Goal: Transaction & Acquisition: Obtain resource

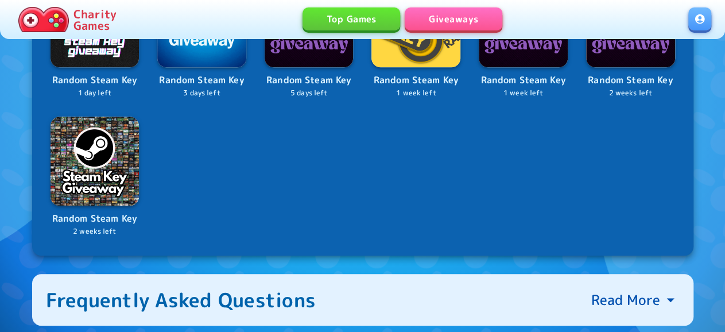
scroll to position [119, 0]
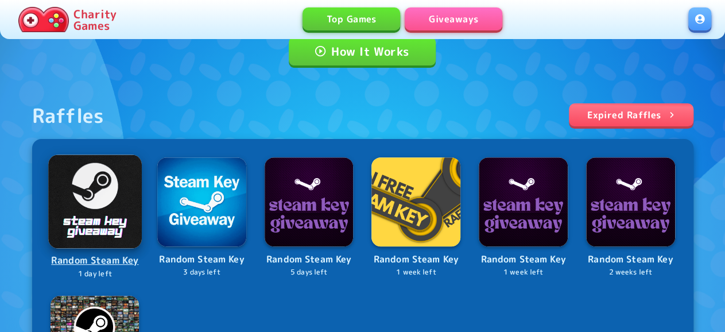
click at [69, 226] on img at bounding box center [94, 200] width 93 height 93
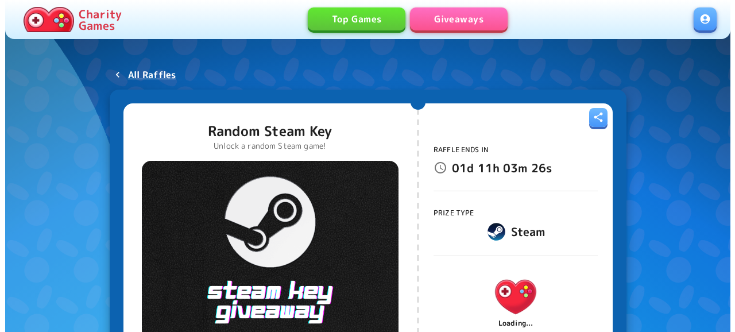
scroll to position [60, 0]
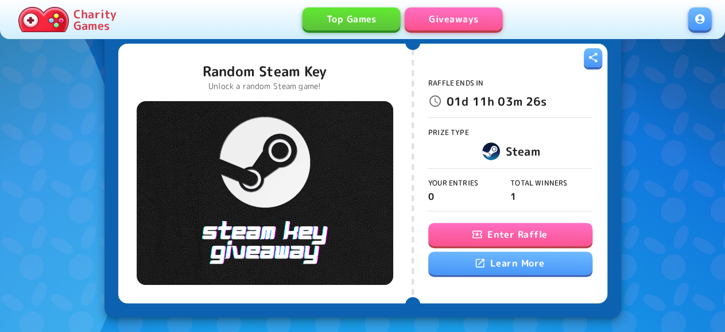
click at [479, 229] on icon "button" at bounding box center [476, 234] width 11 height 11
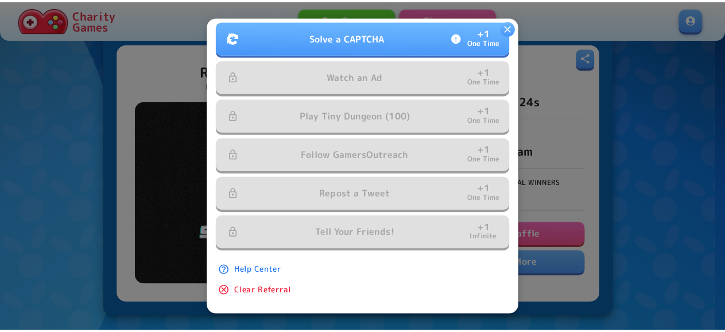
scroll to position [304, 0]
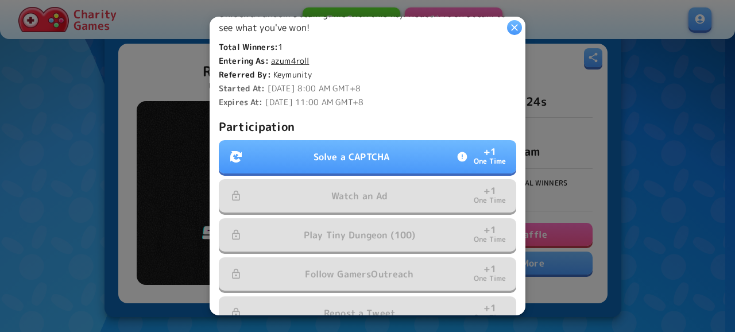
click at [605, 113] on div at bounding box center [367, 166] width 735 height 332
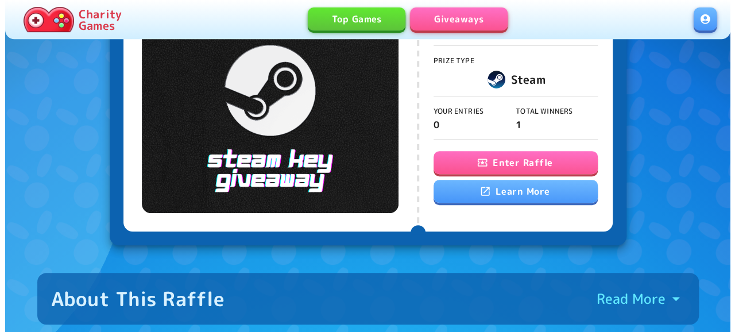
scroll to position [119, 0]
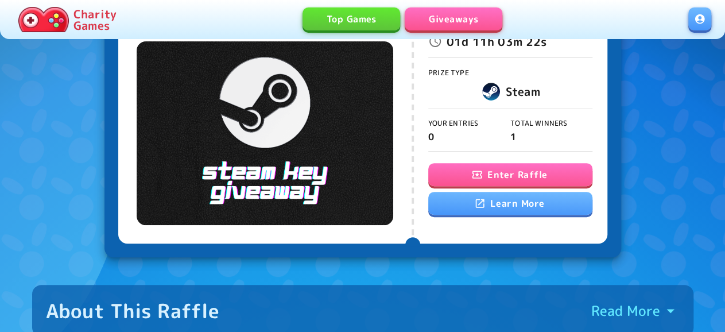
click at [527, 179] on button "Enter Raffle" at bounding box center [510, 174] width 164 height 23
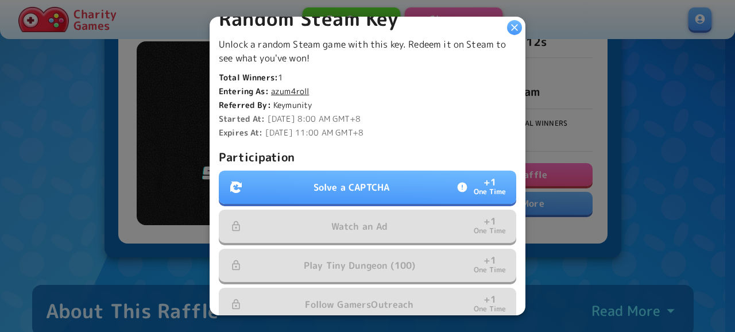
scroll to position [310, 0]
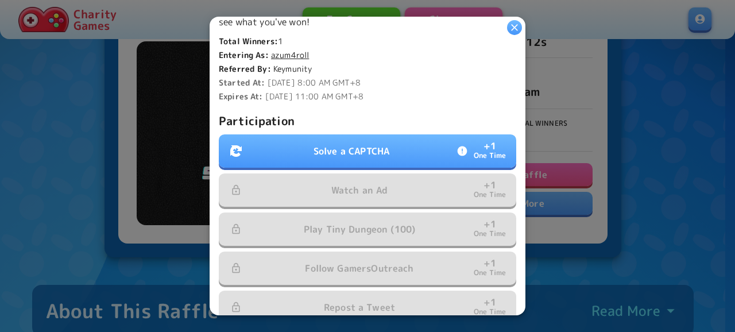
click at [423, 119] on p "Participation" at bounding box center [367, 120] width 297 height 18
click at [414, 146] on button "Solve a CAPTCHA + 1 One Time" at bounding box center [367, 150] width 297 height 33
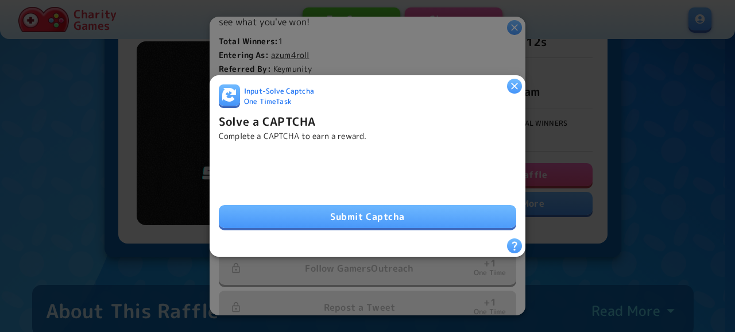
click at [423, 220] on button "Submit Captcha" at bounding box center [367, 216] width 297 height 23
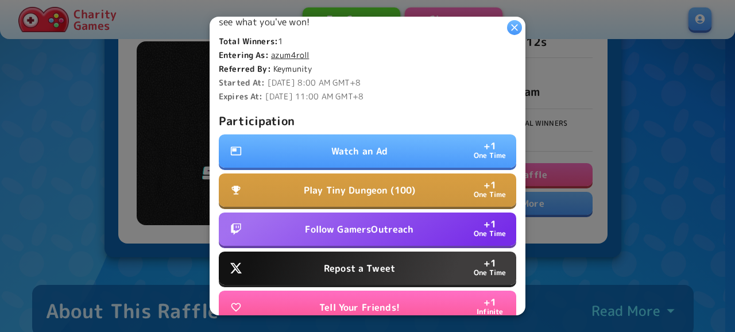
click at [382, 148] on p "Watch an Ad" at bounding box center [359, 151] width 57 height 14
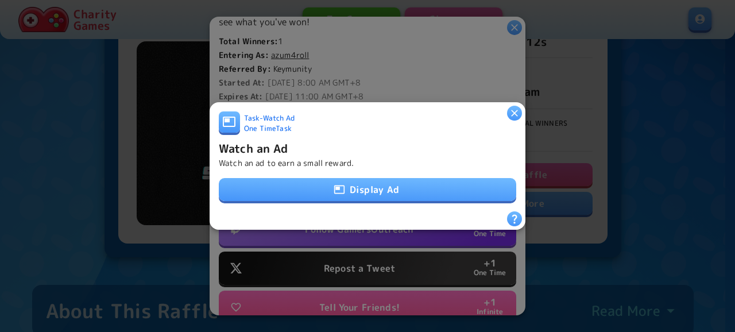
drag, startPoint x: 382, startPoint y: 148, endPoint x: 386, endPoint y: 189, distance: 42.1
click at [386, 189] on button "Display Ad" at bounding box center [367, 189] width 297 height 23
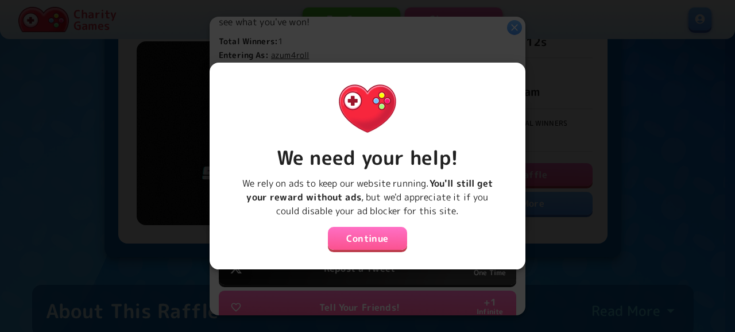
click at [389, 218] on div "We need your help! We rely on ads to keep our website running. You'll still get…" at bounding box center [367, 161] width 297 height 179
click at [376, 245] on div "We need your help! We rely on ads to keep our website running. You'll still get…" at bounding box center [367, 161] width 297 height 179
click at [388, 227] on button "Continue" at bounding box center [367, 238] width 79 height 23
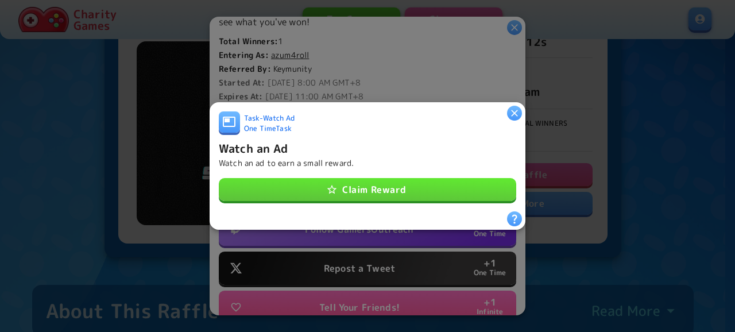
drag, startPoint x: 408, startPoint y: 166, endPoint x: 402, endPoint y: 197, distance: 31.6
click at [408, 167] on div "Task - Watch Ad One Time Task Watch an Ad Watch an ad to earn a small reward. C…" at bounding box center [367, 161] width 297 height 100
drag, startPoint x: 408, startPoint y: 185, endPoint x: 409, endPoint y: 249, distance: 63.8
click at [408, 185] on button "Claim Reward" at bounding box center [367, 189] width 297 height 23
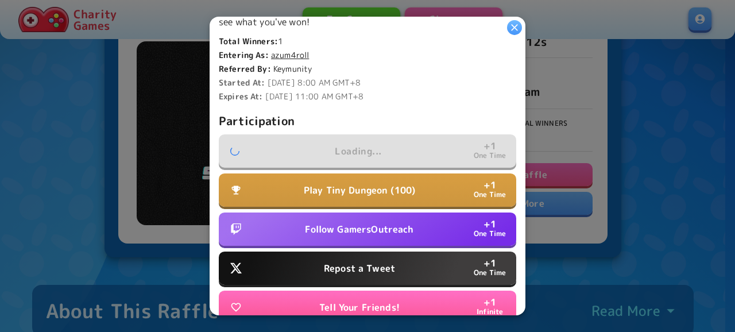
click at [396, 267] on button "Repost a Tweet + 1 One Time" at bounding box center [367, 267] width 297 height 33
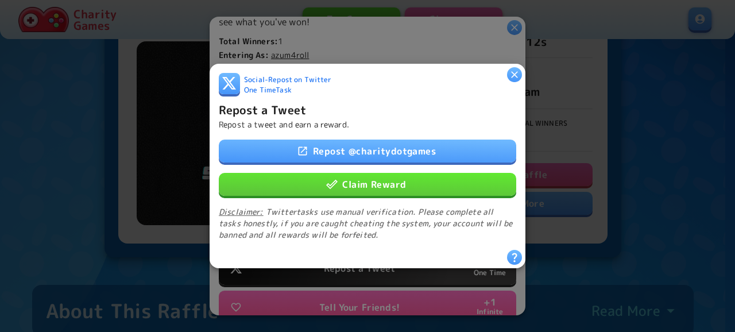
click at [415, 150] on link "Repost @ charitydotgames" at bounding box center [367, 151] width 297 height 23
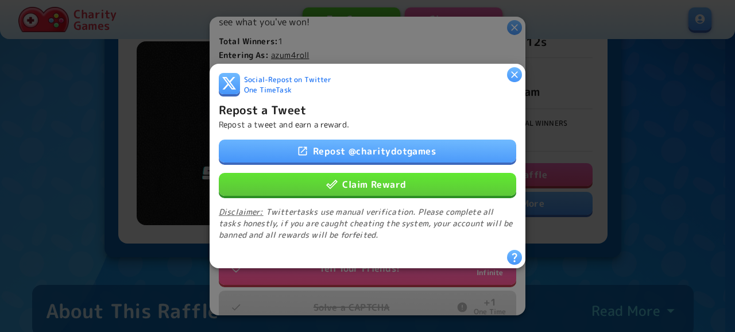
click at [384, 184] on button "Claim Reward" at bounding box center [367, 184] width 297 height 23
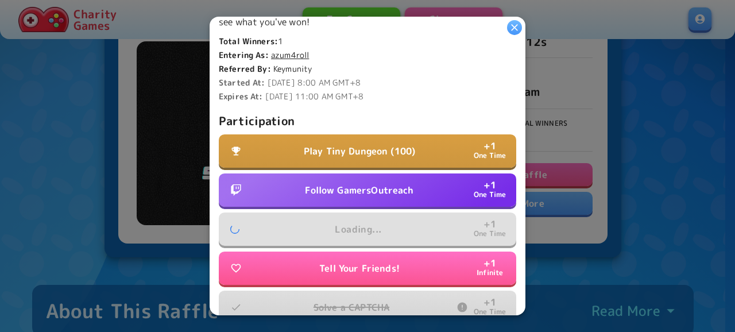
click at [394, 190] on p "Follow GamersOutreach" at bounding box center [359, 190] width 109 height 14
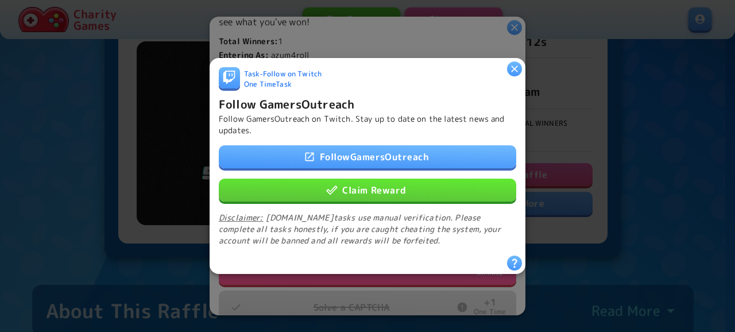
click at [401, 192] on button "Claim Reward" at bounding box center [367, 190] width 297 height 23
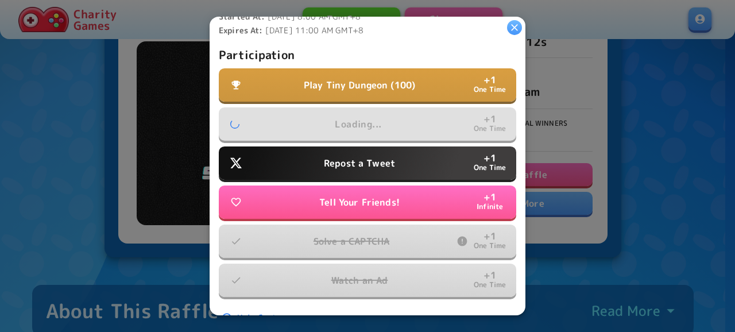
scroll to position [304, 0]
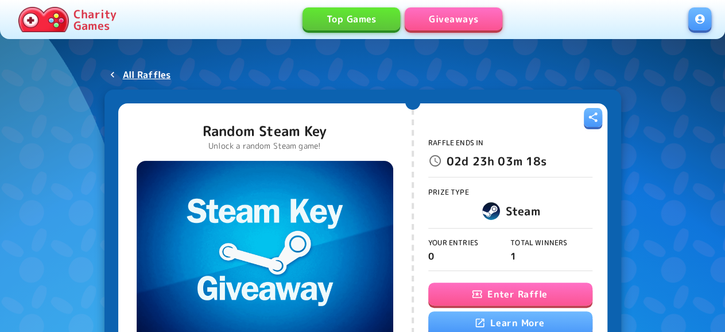
click at [474, 295] on icon "button" at bounding box center [477, 294] width 10 height 7
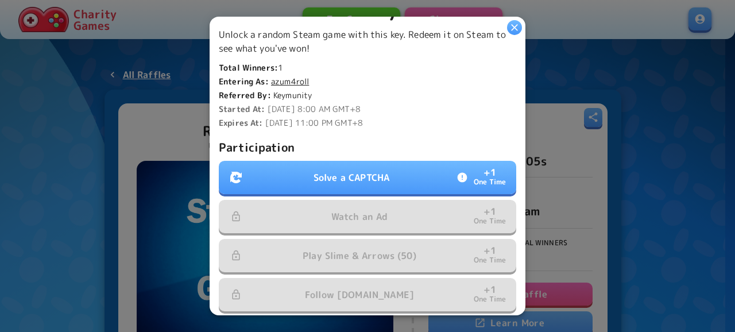
scroll to position [389, 0]
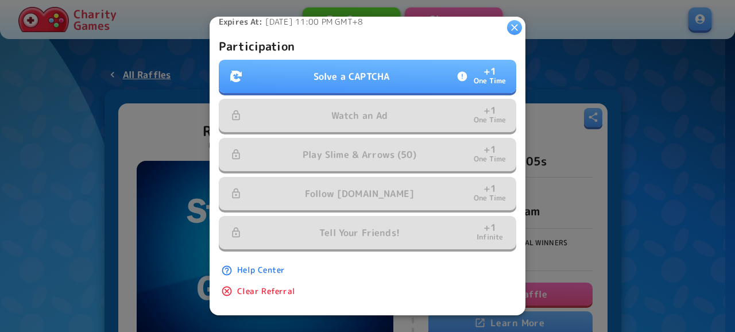
click at [416, 67] on button "Solve a CAPTCHA + 1 One Time" at bounding box center [367, 76] width 297 height 33
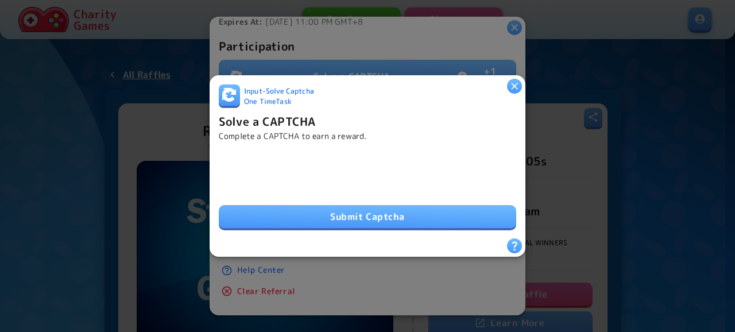
click at [404, 217] on button "Submit Captcha" at bounding box center [367, 216] width 297 height 23
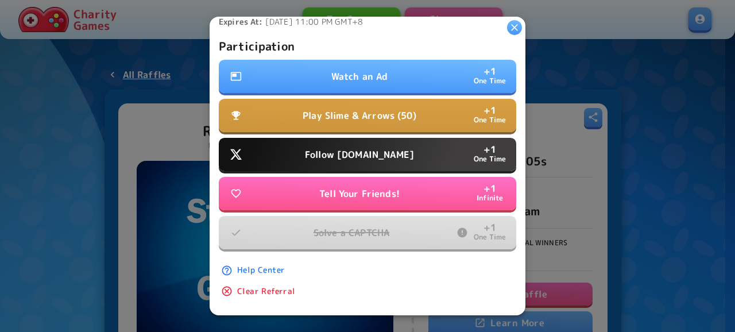
click at [401, 146] on button "Follow Water.org + 1 One Time" at bounding box center [367, 154] width 297 height 33
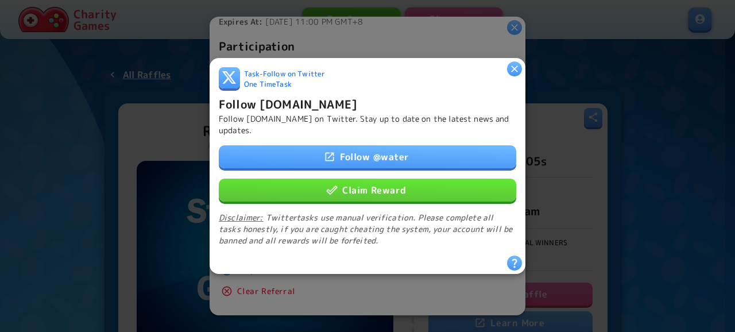
click at [400, 193] on button "Claim Reward" at bounding box center [367, 190] width 297 height 23
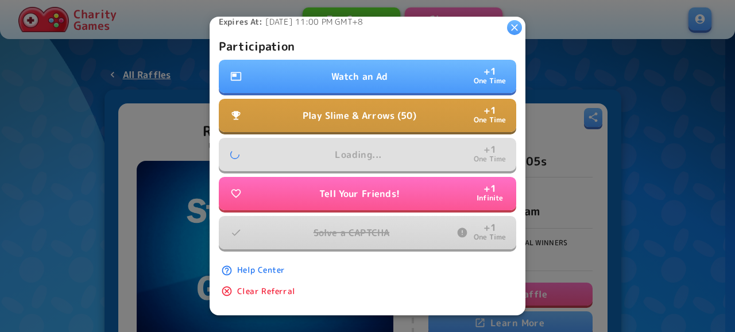
click at [401, 65] on button "Watch an Ad + 1 One Time" at bounding box center [367, 76] width 297 height 33
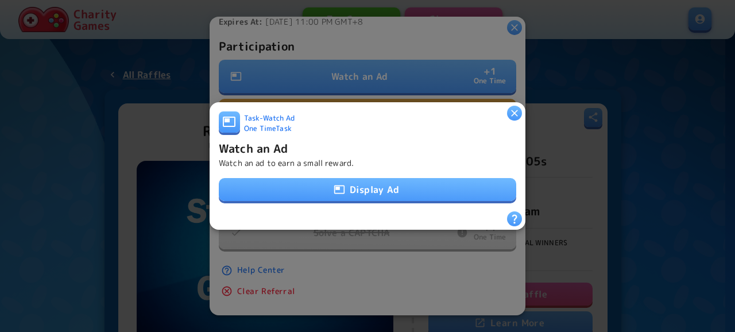
click at [400, 187] on button "Display Ad" at bounding box center [367, 189] width 297 height 23
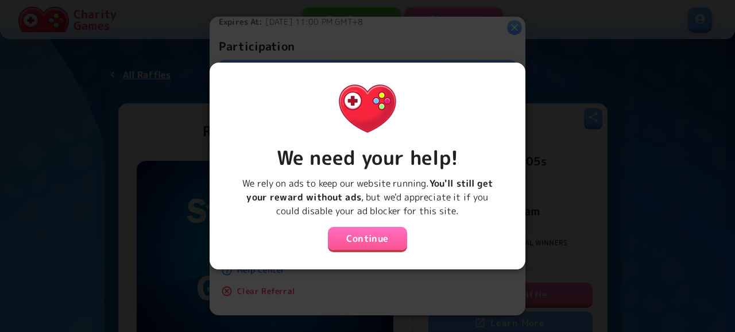
click at [393, 234] on button "Continue" at bounding box center [367, 238] width 79 height 23
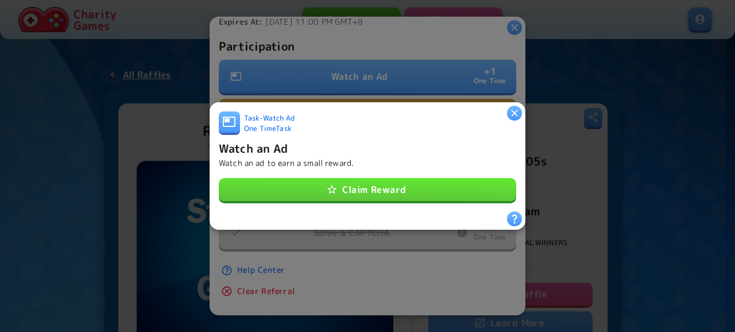
click at [416, 180] on button "Claim Reward" at bounding box center [367, 189] width 297 height 23
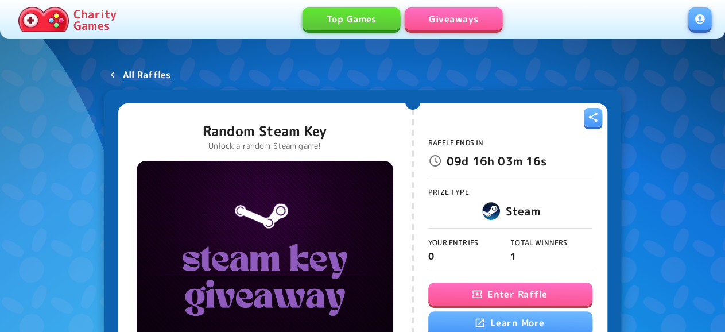
click at [497, 287] on button "Enter Raffle" at bounding box center [510, 293] width 164 height 23
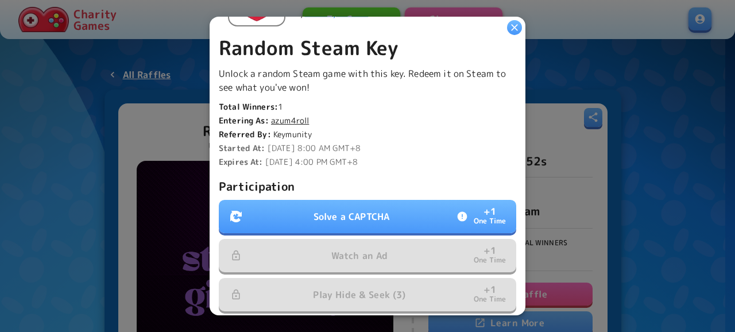
scroll to position [248, 0]
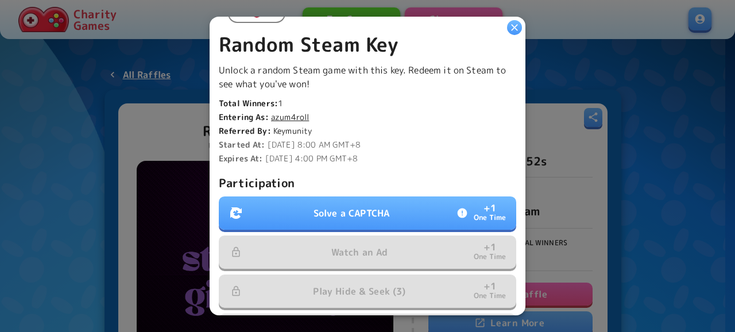
click at [317, 207] on p "Solve a CAPTCHA" at bounding box center [352, 213] width 76 height 14
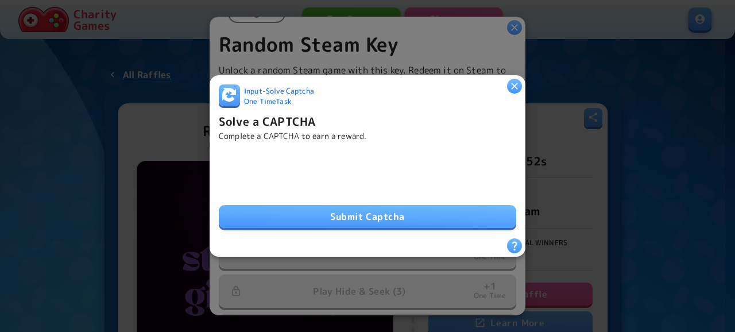
click at [409, 216] on button "Submit Captcha" at bounding box center [367, 216] width 297 height 23
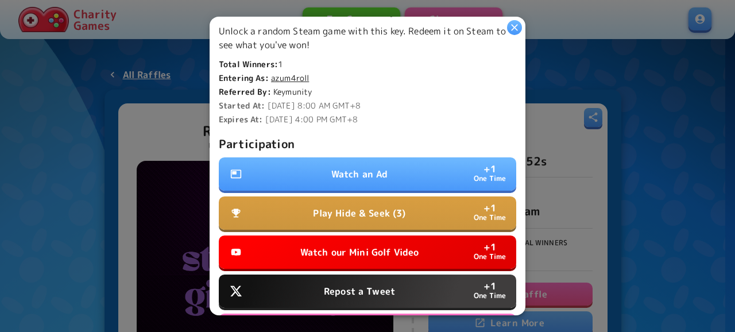
scroll to position [310, 0]
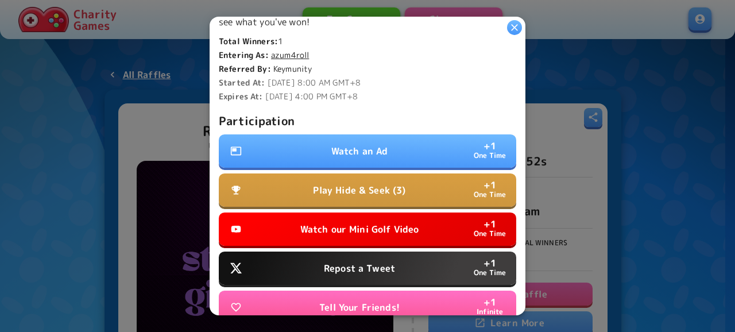
click at [397, 151] on button "Watch an Ad + 1 One Time" at bounding box center [367, 150] width 297 height 33
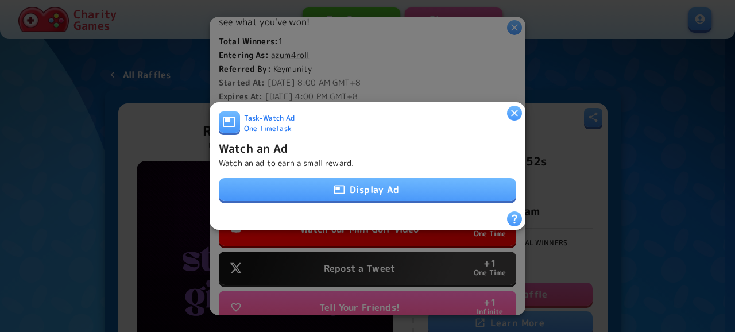
click at [404, 184] on button "Display Ad" at bounding box center [367, 189] width 297 height 23
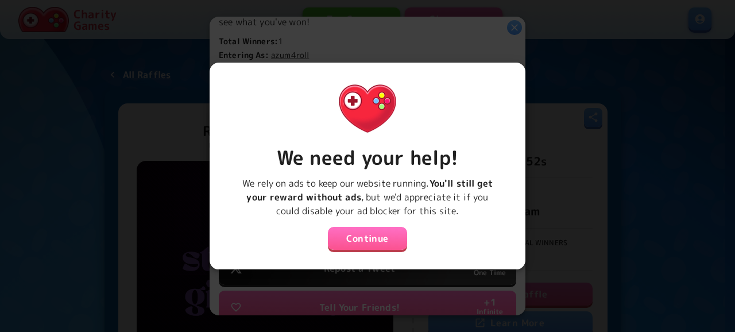
click at [387, 230] on button "Continue" at bounding box center [367, 238] width 79 height 23
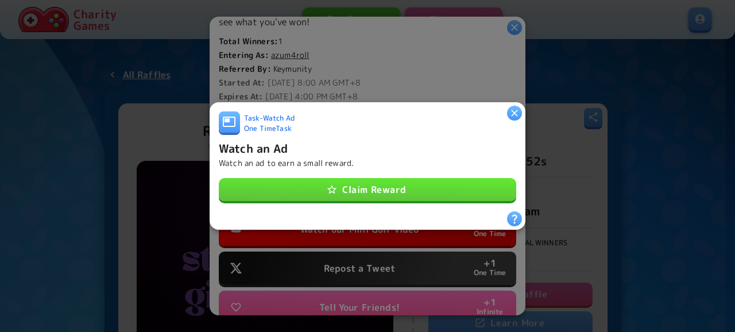
click at [407, 184] on button "Claim Reward" at bounding box center [367, 189] width 297 height 23
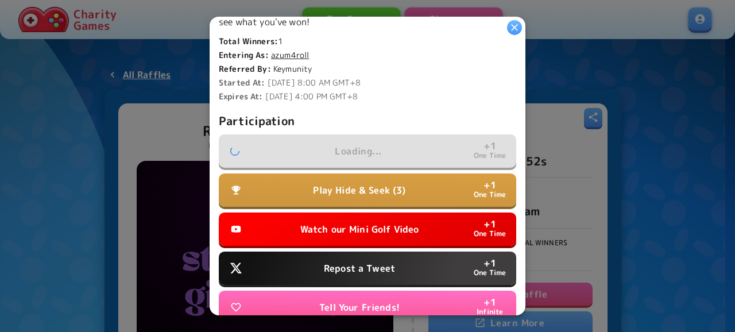
click at [381, 264] on p "Repost a Tweet" at bounding box center [359, 268] width 71 height 14
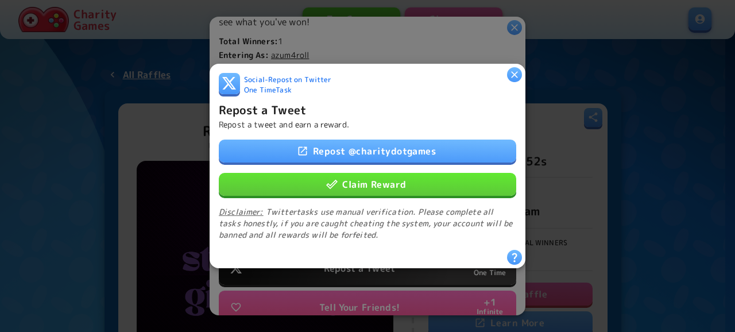
click at [406, 161] on div "Repost @ charitydotgames Claim Reward Disclaimer: Twitter tasks use manual veri…" at bounding box center [367, 190] width 297 height 101
click at [408, 158] on div "Repost @ charitydotgames Claim Reward Disclaimer: Twitter tasks use manual veri…" at bounding box center [367, 190] width 297 height 101
click at [382, 157] on link "Repost @ charitydotgames" at bounding box center [367, 151] width 297 height 23
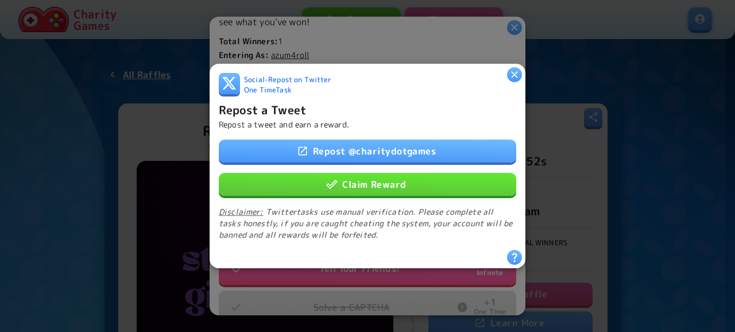
click at [365, 190] on button "Claim Reward" at bounding box center [367, 184] width 297 height 23
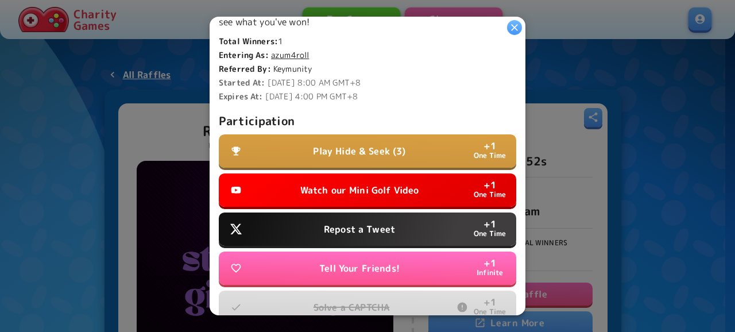
click at [391, 187] on p "Watch our Mini Golf Video" at bounding box center [359, 190] width 119 height 14
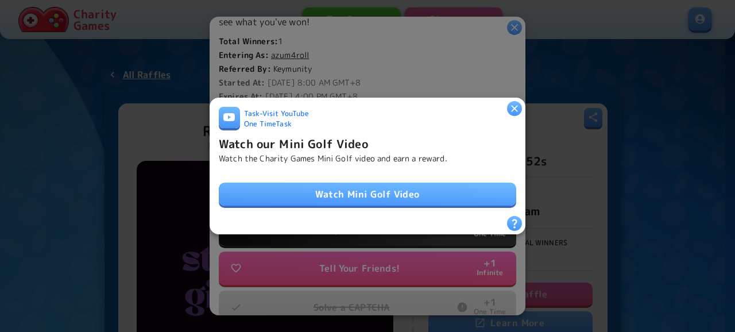
click at [411, 184] on link "Watch Mini Golf Video" at bounding box center [367, 194] width 297 height 23
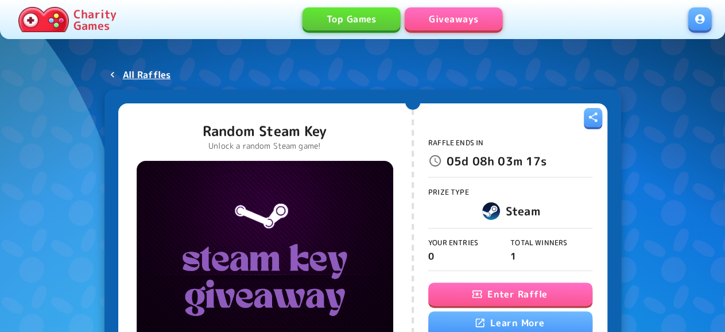
click at [495, 291] on button "Enter Raffle" at bounding box center [510, 293] width 164 height 23
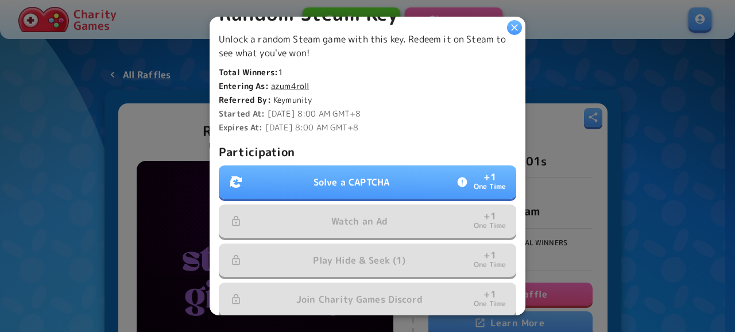
scroll to position [248, 0]
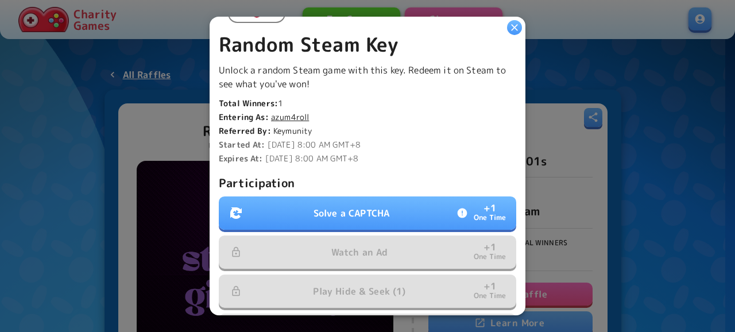
click at [366, 216] on button "Solve a CAPTCHA + 1 One Time" at bounding box center [367, 212] width 297 height 33
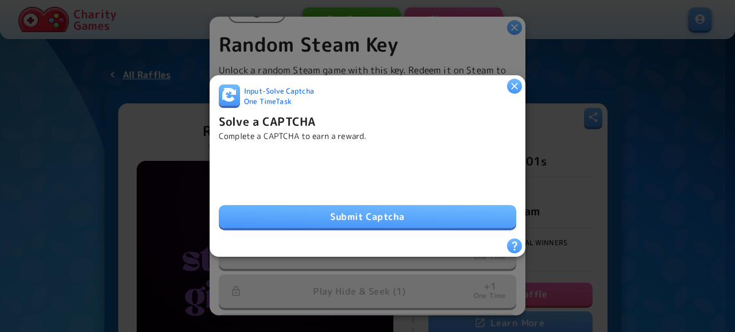
click at [413, 216] on button "Submit Captcha" at bounding box center [367, 216] width 297 height 23
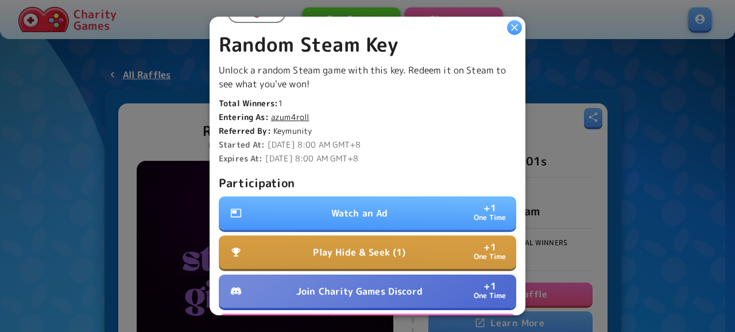
click at [421, 207] on button "Watch an Ad + 1 One Time" at bounding box center [367, 212] width 297 height 33
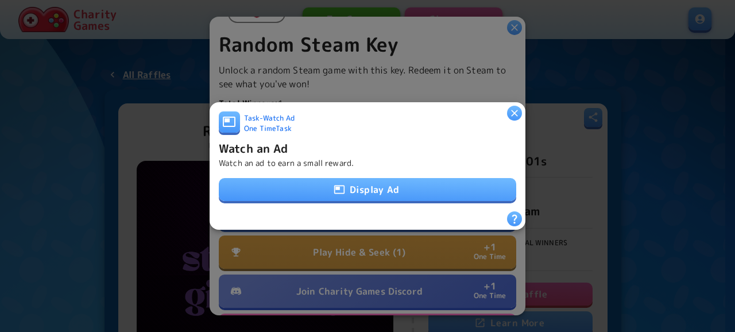
click at [424, 203] on div "Task - Watch Ad One Time Task Watch an Ad Watch an ad to earn a small reward. D…" at bounding box center [367, 161] width 297 height 100
click at [427, 185] on button "Display Ad" at bounding box center [367, 189] width 297 height 23
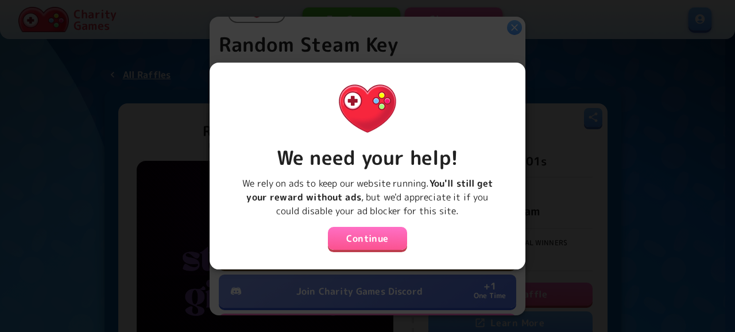
click at [399, 234] on button "Continue" at bounding box center [367, 238] width 79 height 23
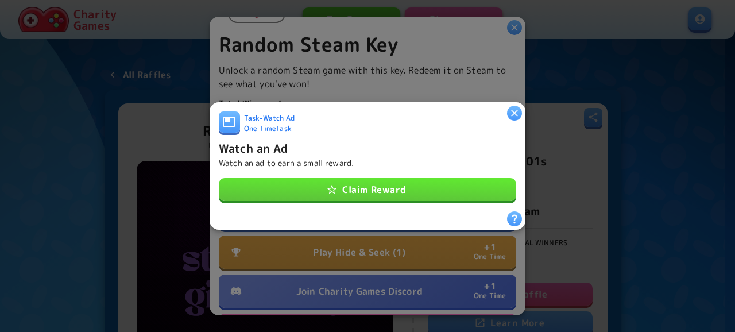
click at [416, 187] on button "Claim Reward" at bounding box center [367, 189] width 297 height 23
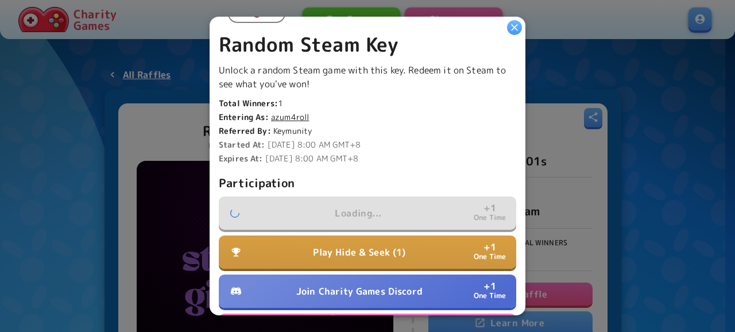
click at [394, 279] on button "Join Charity Games Discord + 1 One Time" at bounding box center [367, 290] width 297 height 33
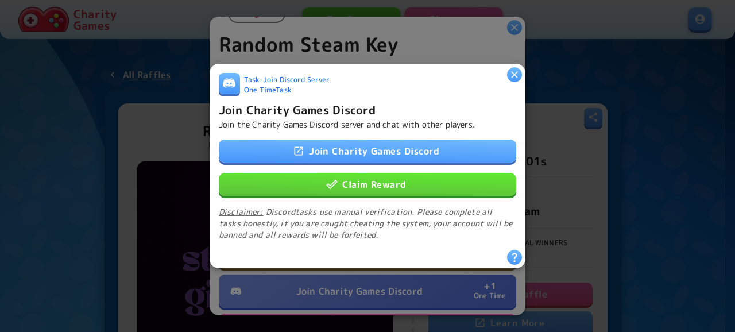
click at [429, 176] on button "Claim Reward" at bounding box center [367, 184] width 297 height 23
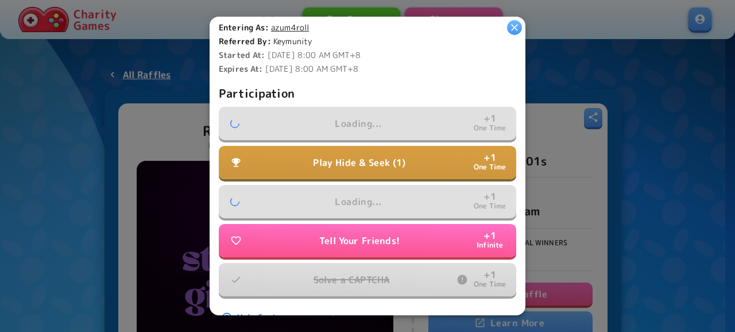
scroll to position [389, 0]
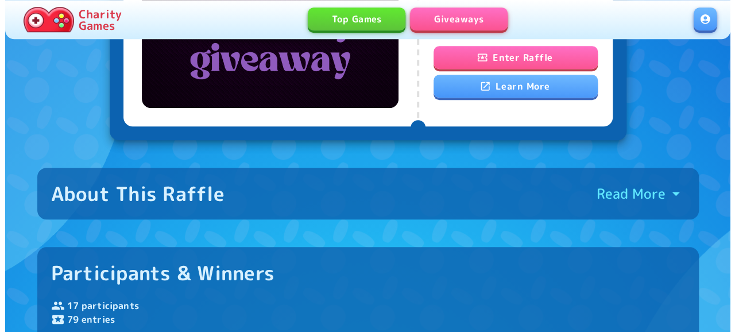
scroll to position [239, 0]
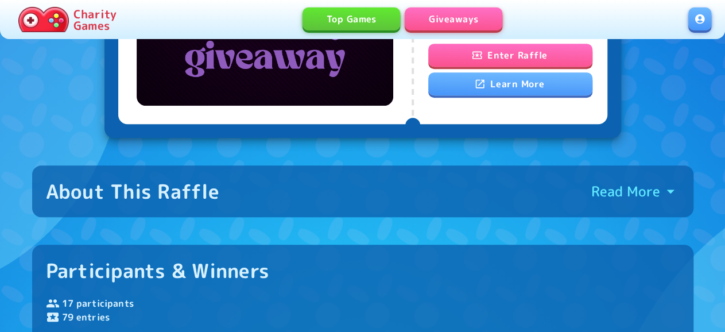
click at [522, 49] on button "Enter Raffle" at bounding box center [510, 55] width 164 height 23
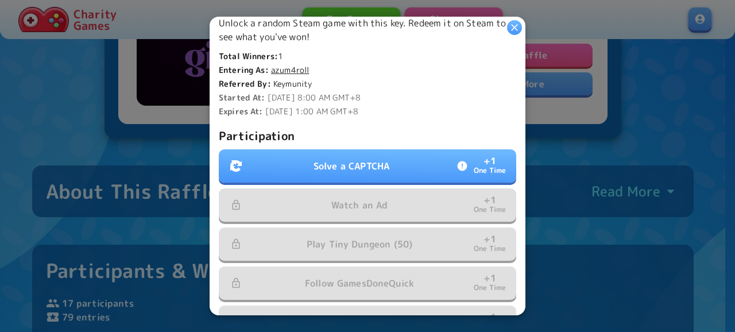
scroll to position [372, 0]
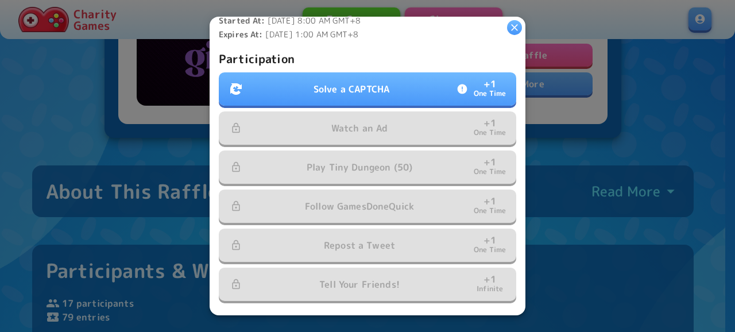
click at [350, 82] on p "Solve a CAPTCHA" at bounding box center [352, 89] width 76 height 14
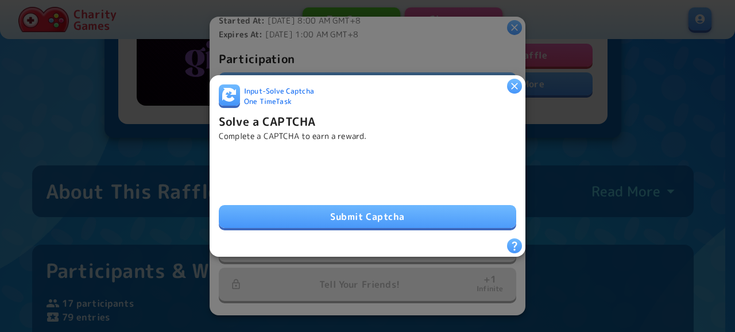
click at [390, 214] on button "Submit Captcha" at bounding box center [367, 216] width 297 height 23
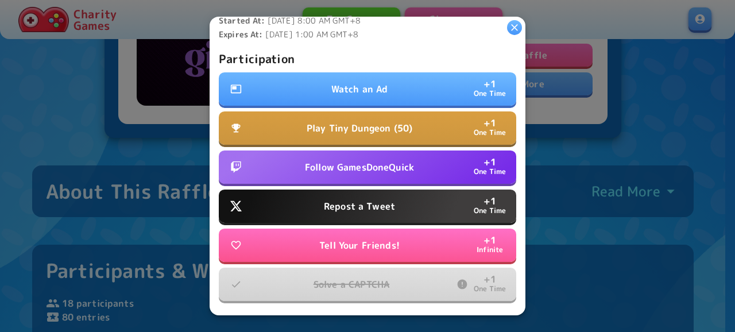
click at [380, 199] on p "Repost a Tweet" at bounding box center [359, 206] width 71 height 14
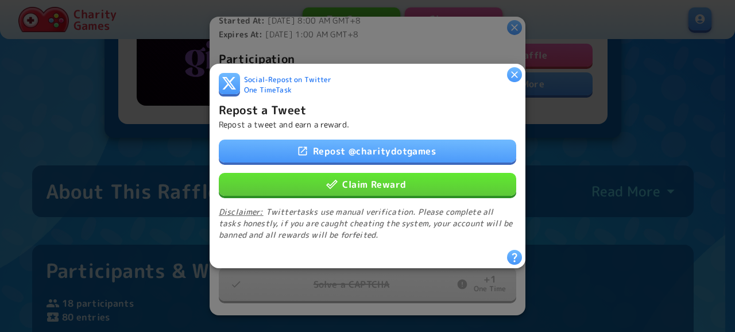
click at [406, 146] on link "Repost @ charitydotgames" at bounding box center [367, 151] width 297 height 23
click at [405, 179] on button "Claim Reward" at bounding box center [367, 184] width 297 height 23
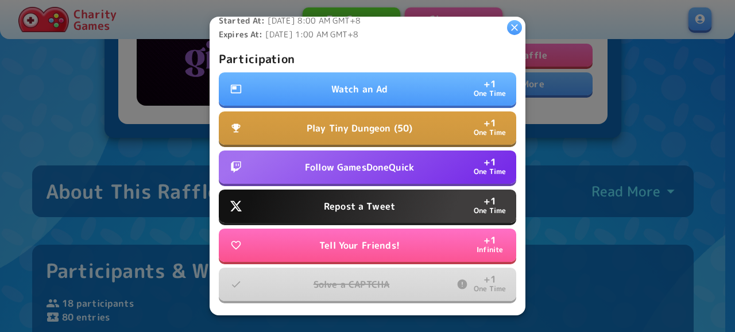
click at [409, 150] on span "Follow GamesDoneQuick + 1 One Time" at bounding box center [367, 166] width 297 height 33
click at [410, 165] on button "Follow GamesDoneQuick + 1 One Time" at bounding box center [367, 166] width 297 height 33
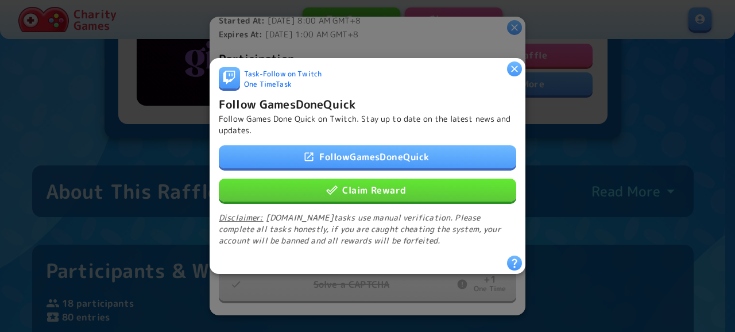
click at [390, 189] on button "Claim Reward" at bounding box center [367, 190] width 297 height 23
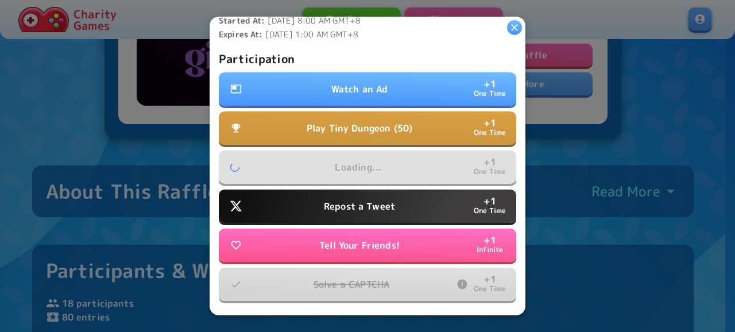
click at [411, 88] on button "Watch an Ad + 1 One Time" at bounding box center [367, 88] width 297 height 33
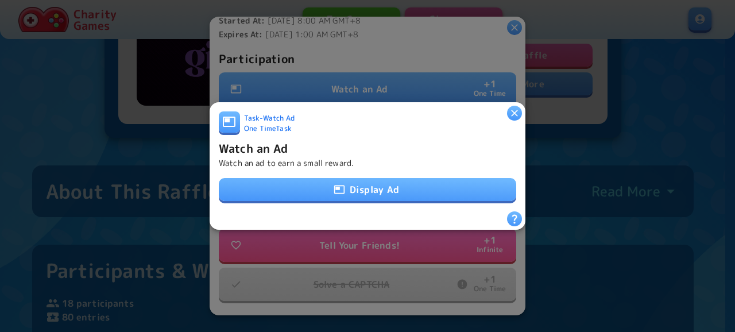
click at [389, 181] on button "Display Ad" at bounding box center [367, 189] width 297 height 23
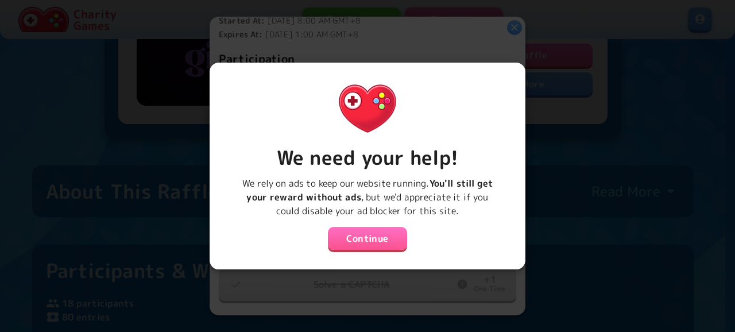
click at [391, 229] on button "Continue" at bounding box center [367, 238] width 79 height 23
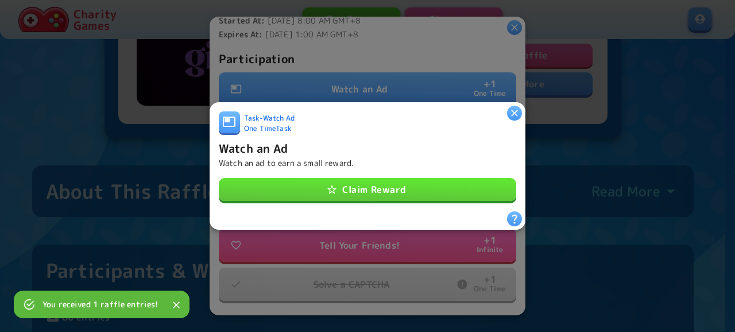
click at [397, 206] on div "Task - Watch Ad One Time Task Watch an Ad Watch an ad to earn a small reward. C…" at bounding box center [367, 165] width 297 height 109
click at [404, 197] on div "Task - Watch Ad One Time Task Watch an Ad Watch an ad to earn a small reward. C…" at bounding box center [367, 161] width 297 height 100
click at [408, 195] on button "Claim Reward" at bounding box center [367, 189] width 297 height 23
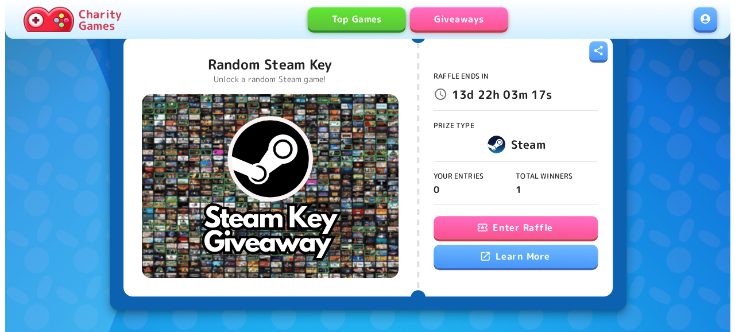
scroll to position [119, 0]
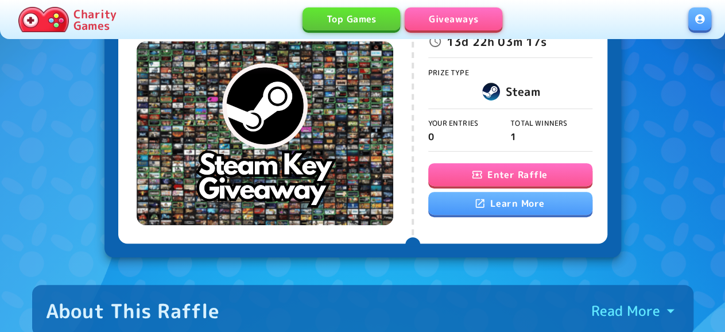
click at [491, 169] on button "Enter Raffle" at bounding box center [510, 174] width 164 height 23
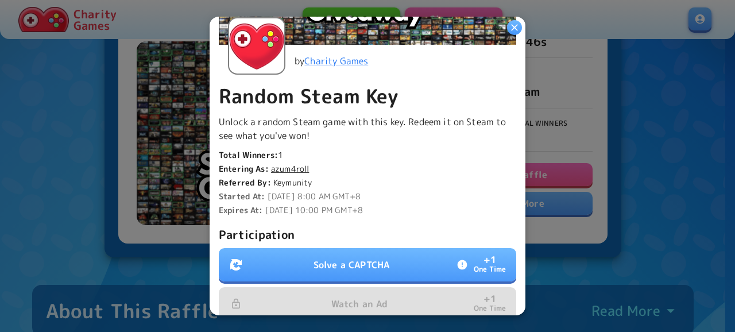
scroll to position [186, 0]
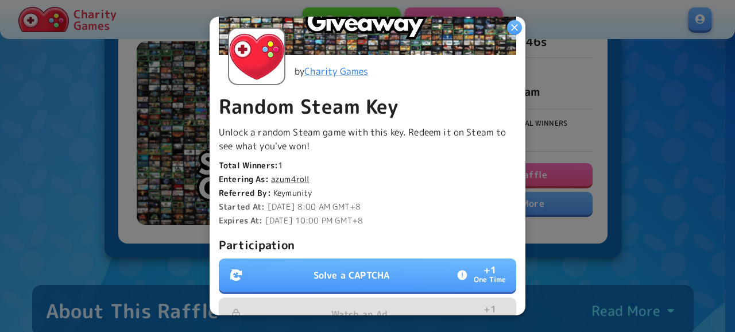
click at [344, 268] on p "Solve a CAPTCHA" at bounding box center [352, 275] width 76 height 14
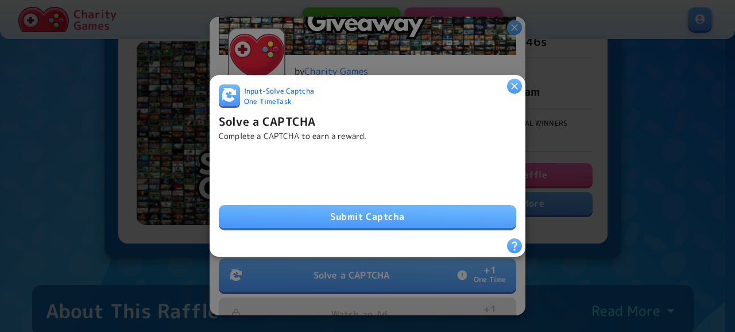
click at [401, 220] on button "Submit Captcha" at bounding box center [367, 216] width 297 height 23
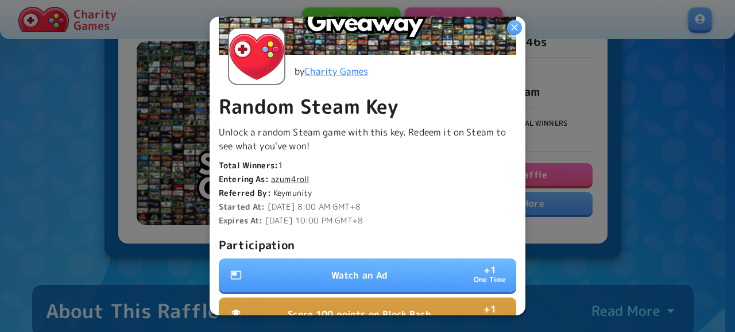
click at [378, 268] on p "Watch an Ad" at bounding box center [359, 275] width 57 height 14
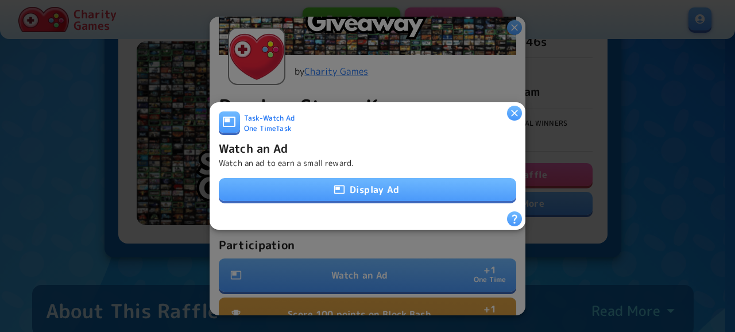
click at [418, 182] on button "Display Ad" at bounding box center [367, 189] width 297 height 23
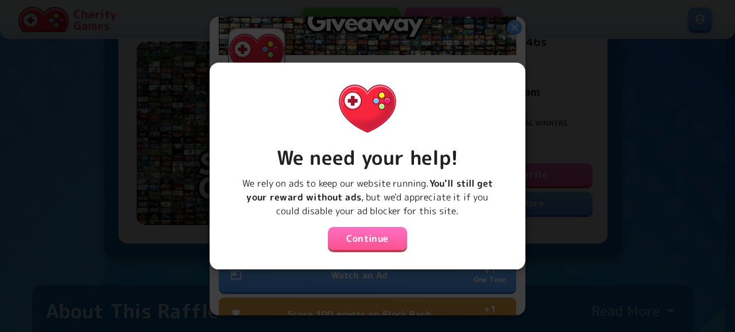
drag, startPoint x: 384, startPoint y: 235, endPoint x: 401, endPoint y: 196, distance: 43.4
click at [388, 234] on button "Continue" at bounding box center [367, 238] width 79 height 23
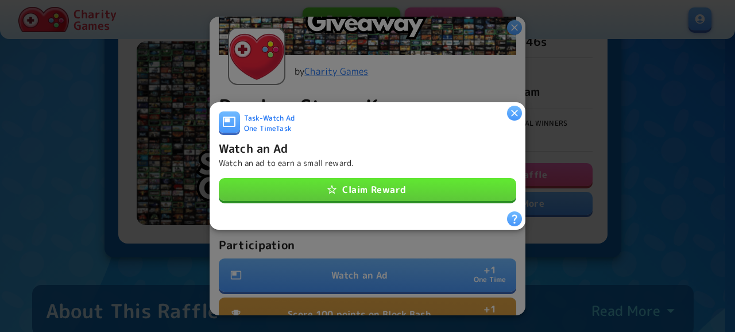
click at [402, 192] on button "Claim Reward" at bounding box center [367, 189] width 297 height 23
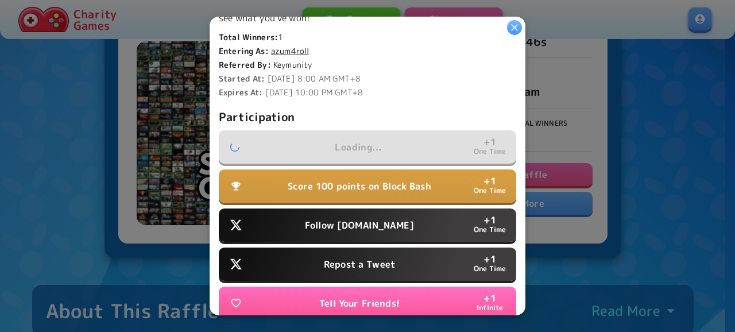
scroll to position [372, 0]
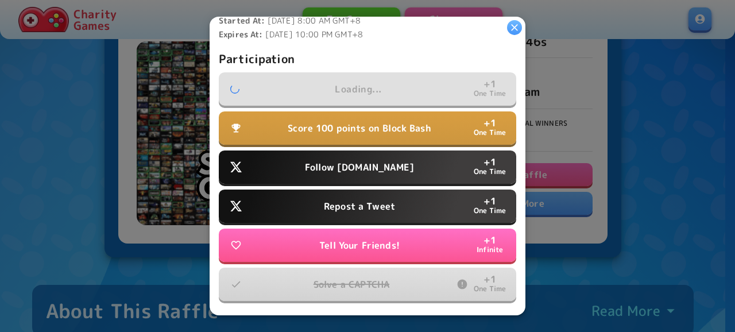
click at [391, 166] on p "Follow [DOMAIN_NAME]" at bounding box center [359, 167] width 109 height 14
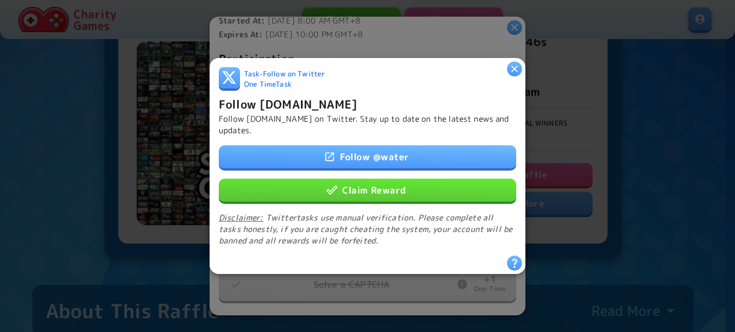
click at [403, 184] on button "Claim Reward" at bounding box center [367, 190] width 297 height 23
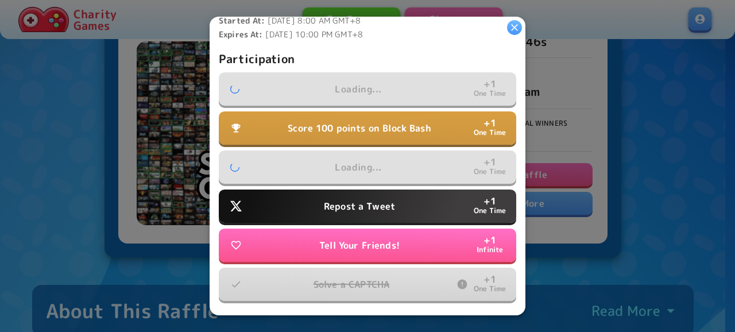
click at [384, 212] on button "Repost a Tweet + 1 One Time" at bounding box center [367, 205] width 297 height 33
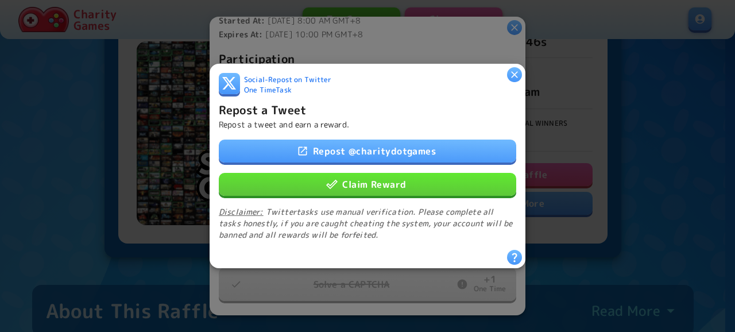
click at [423, 150] on link "Repost @ charitydotgames" at bounding box center [367, 151] width 297 height 23
click at [415, 194] on div "Repost @ charitydotgames Claim Reward Disclaimer: Twitter tasks use manual veri…" at bounding box center [367, 190] width 297 height 101
click at [424, 184] on button "Claim Reward" at bounding box center [367, 184] width 297 height 23
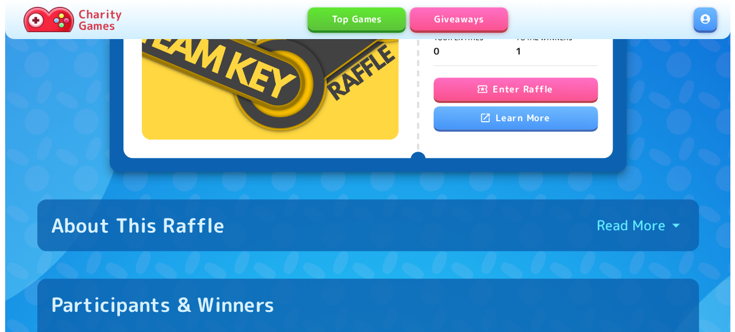
scroll to position [239, 0]
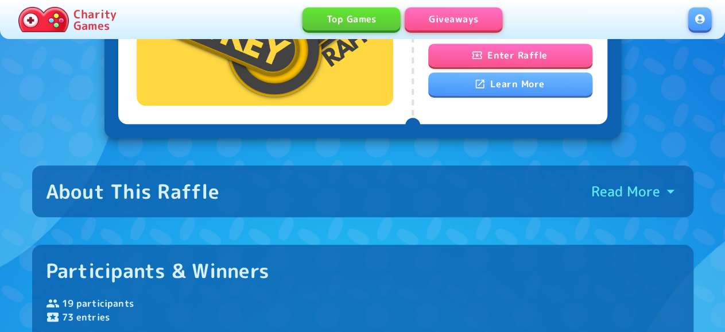
click at [502, 57] on button "Enter Raffle" at bounding box center [510, 55] width 164 height 23
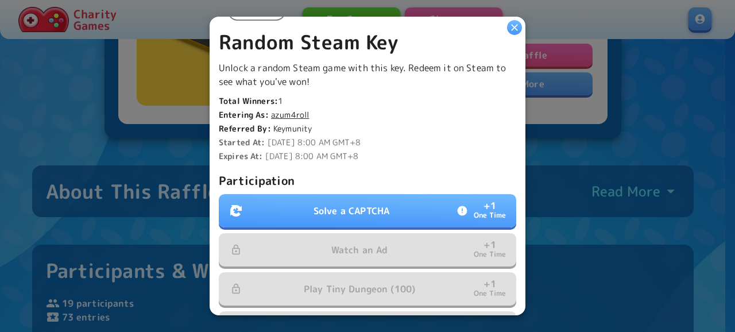
scroll to position [372, 0]
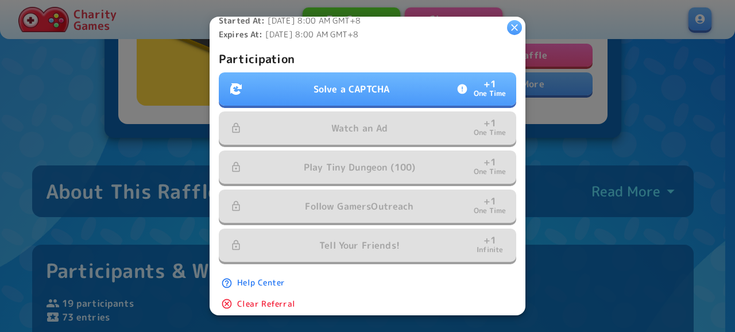
click at [357, 84] on p "Solve a CAPTCHA" at bounding box center [352, 89] width 76 height 14
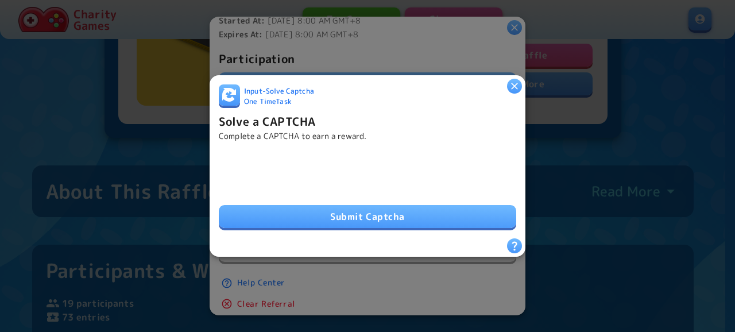
click at [394, 214] on button "Submit Captcha" at bounding box center [367, 216] width 297 height 23
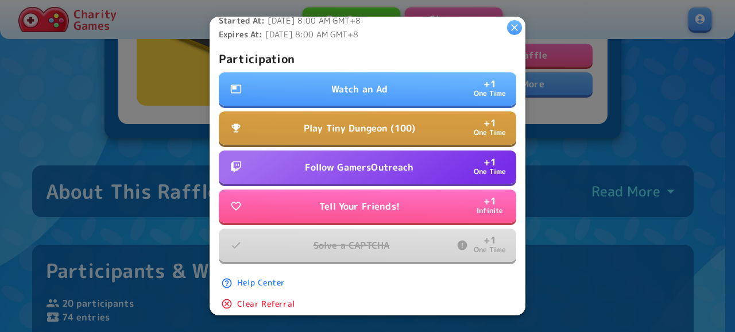
click at [400, 160] on p "Follow GamersOutreach" at bounding box center [359, 167] width 109 height 14
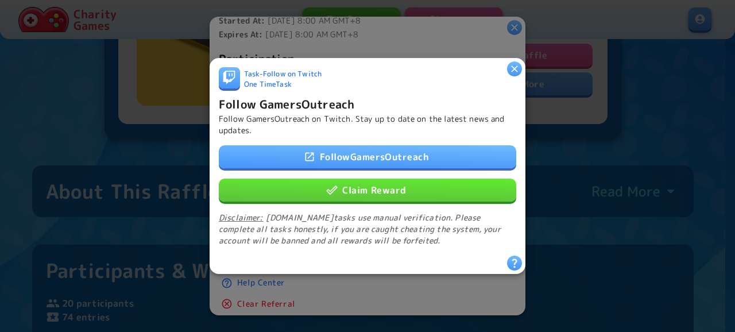
click at [392, 188] on button "Claim Reward" at bounding box center [367, 190] width 297 height 23
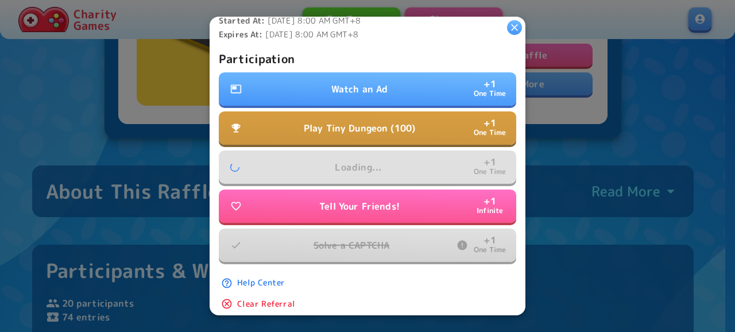
click at [407, 87] on button "Watch an Ad + 1 One Time" at bounding box center [367, 88] width 297 height 33
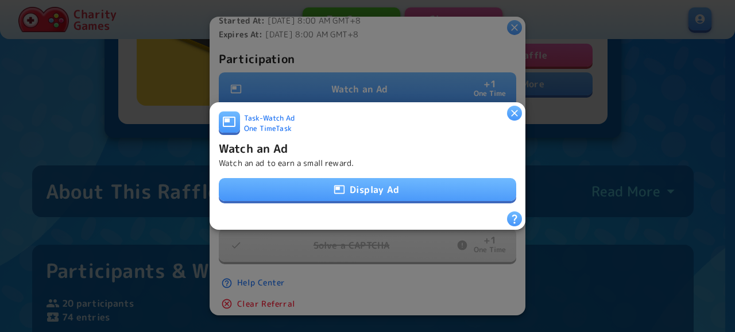
click at [386, 187] on button "Display Ad" at bounding box center [367, 189] width 297 height 23
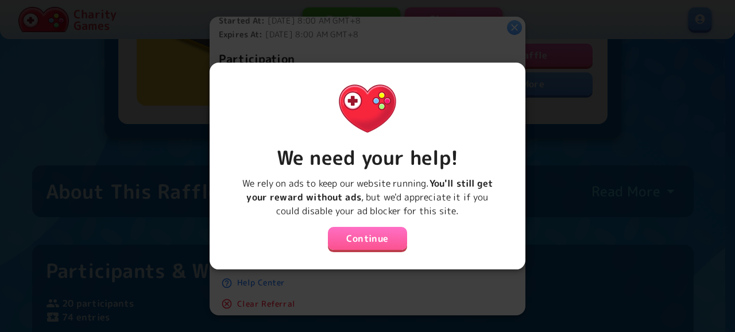
click at [376, 229] on button "Continue" at bounding box center [367, 238] width 79 height 23
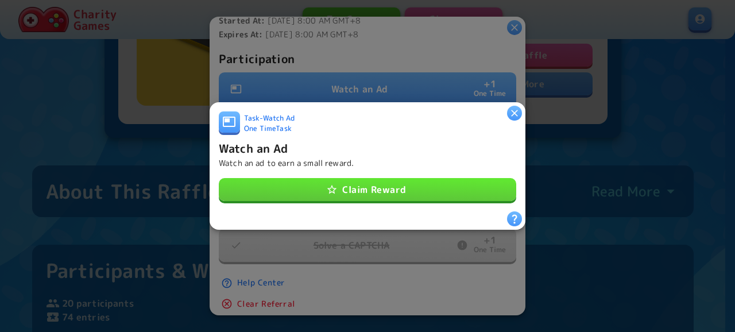
click at [404, 173] on div "Task - Watch Ad One Time Task Watch an Ad Watch an ad to earn a small reward. C…" at bounding box center [367, 161] width 297 height 100
drag, startPoint x: 402, startPoint y: 187, endPoint x: 416, endPoint y: 158, distance: 32.1
click at [402, 187] on button "Claim Reward" at bounding box center [367, 189] width 297 height 23
